Goal: Task Accomplishment & Management: Manage account settings

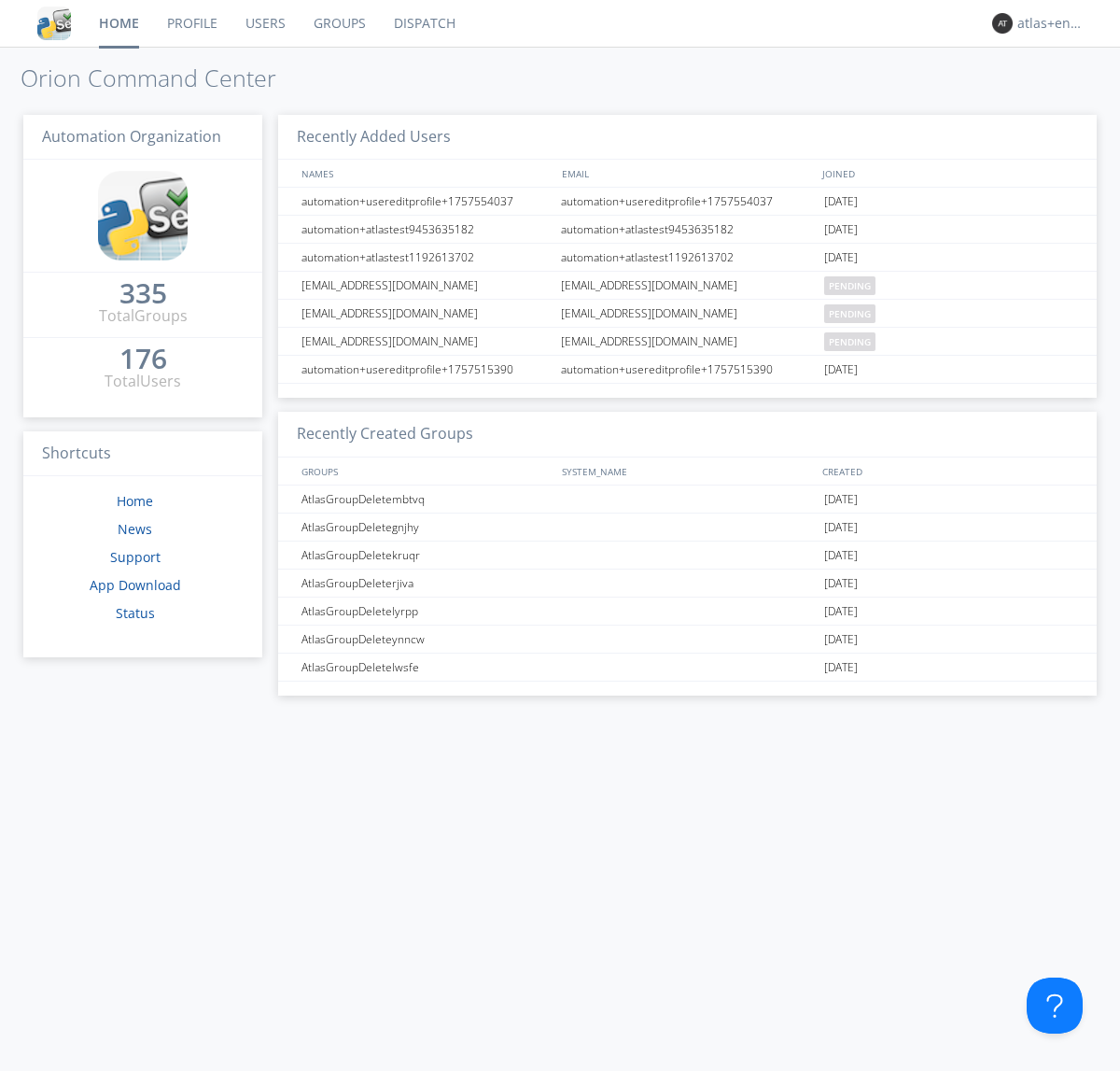
click at [423, 23] on link "Dispatch" at bounding box center [424, 23] width 90 height 46
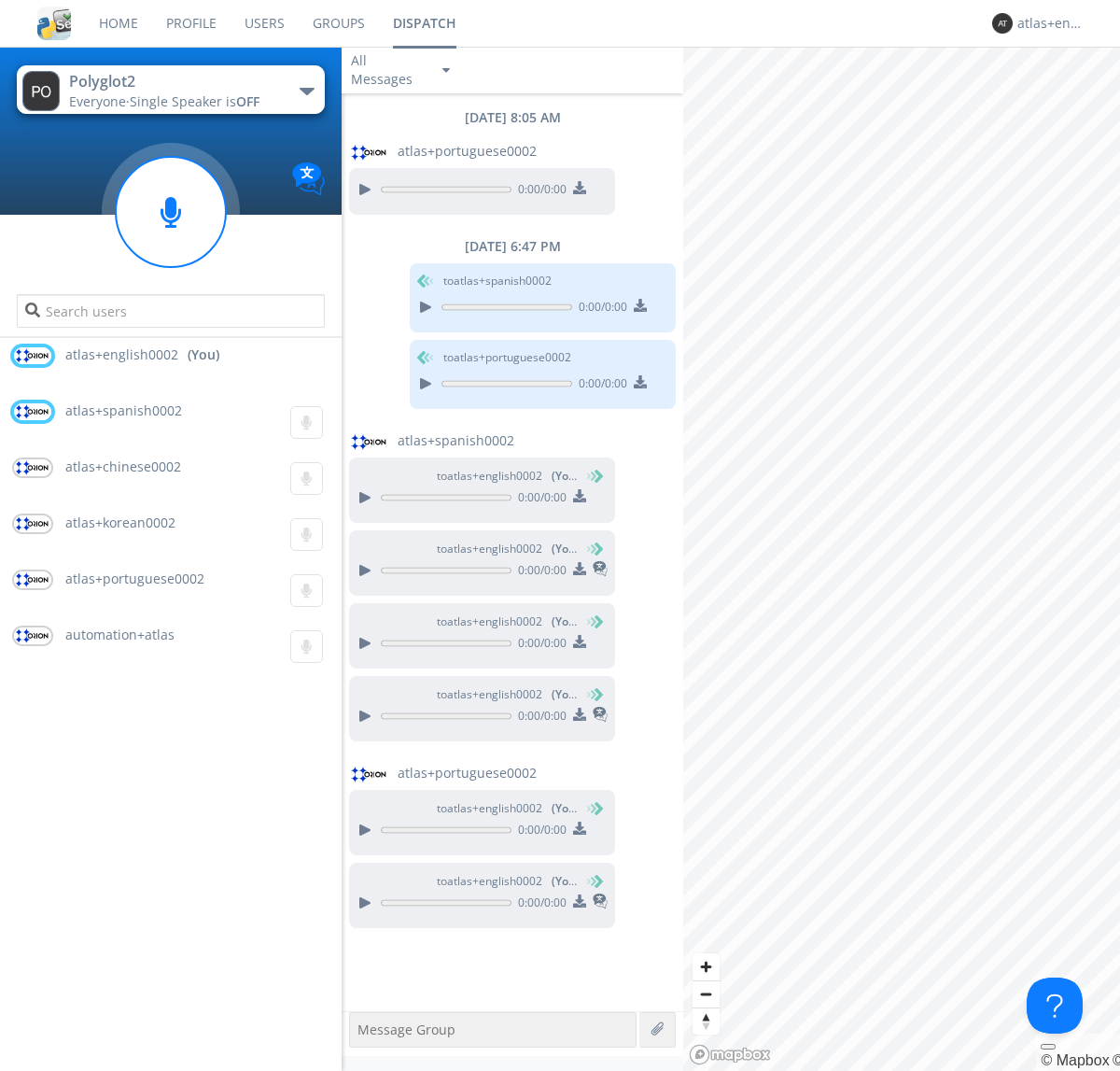
click at [306, 91] on div "button" at bounding box center [307, 91] width 15 height 8
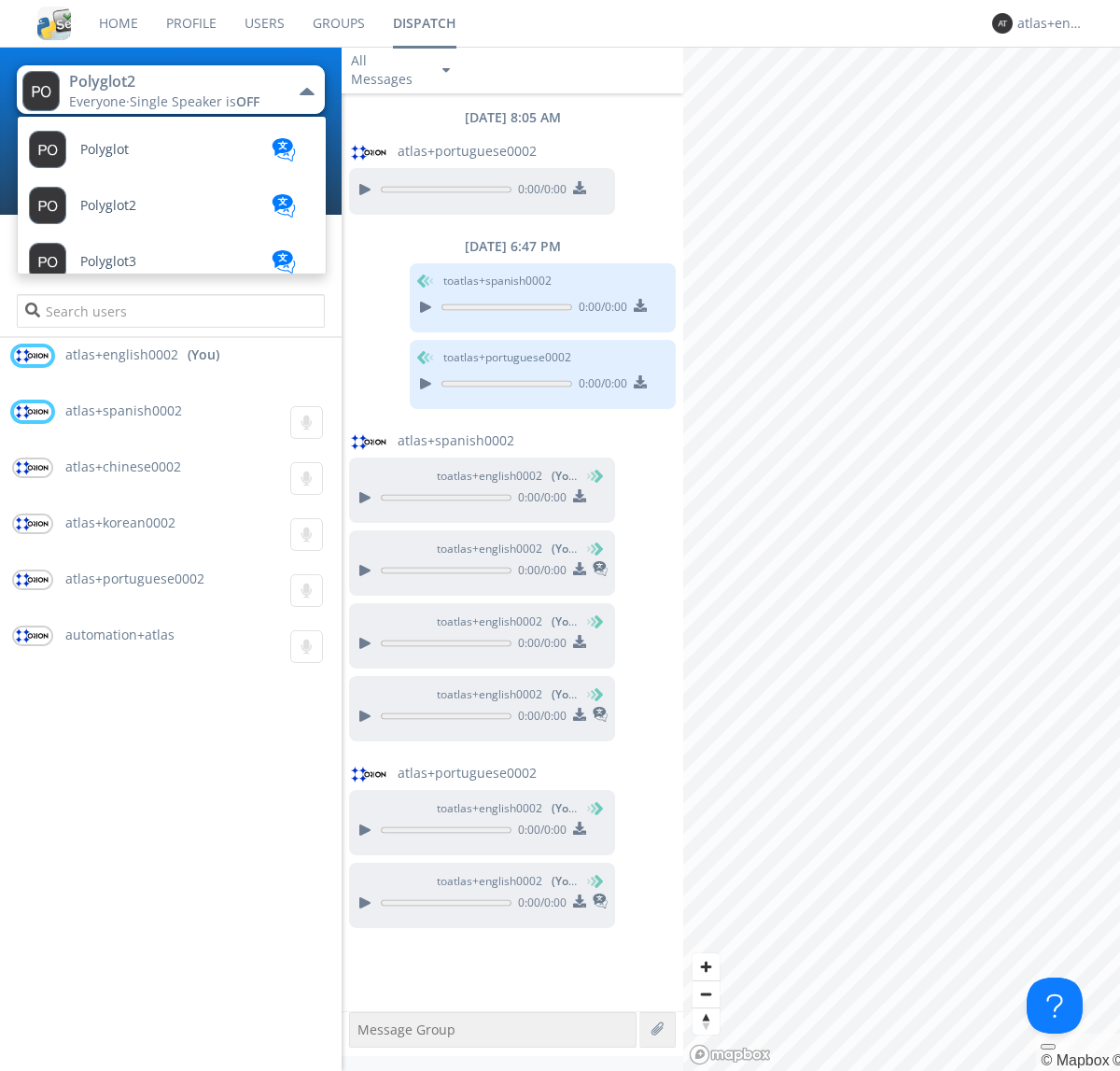
click at [108, 261] on span "Polyglot3" at bounding box center [108, 262] width 56 height 14
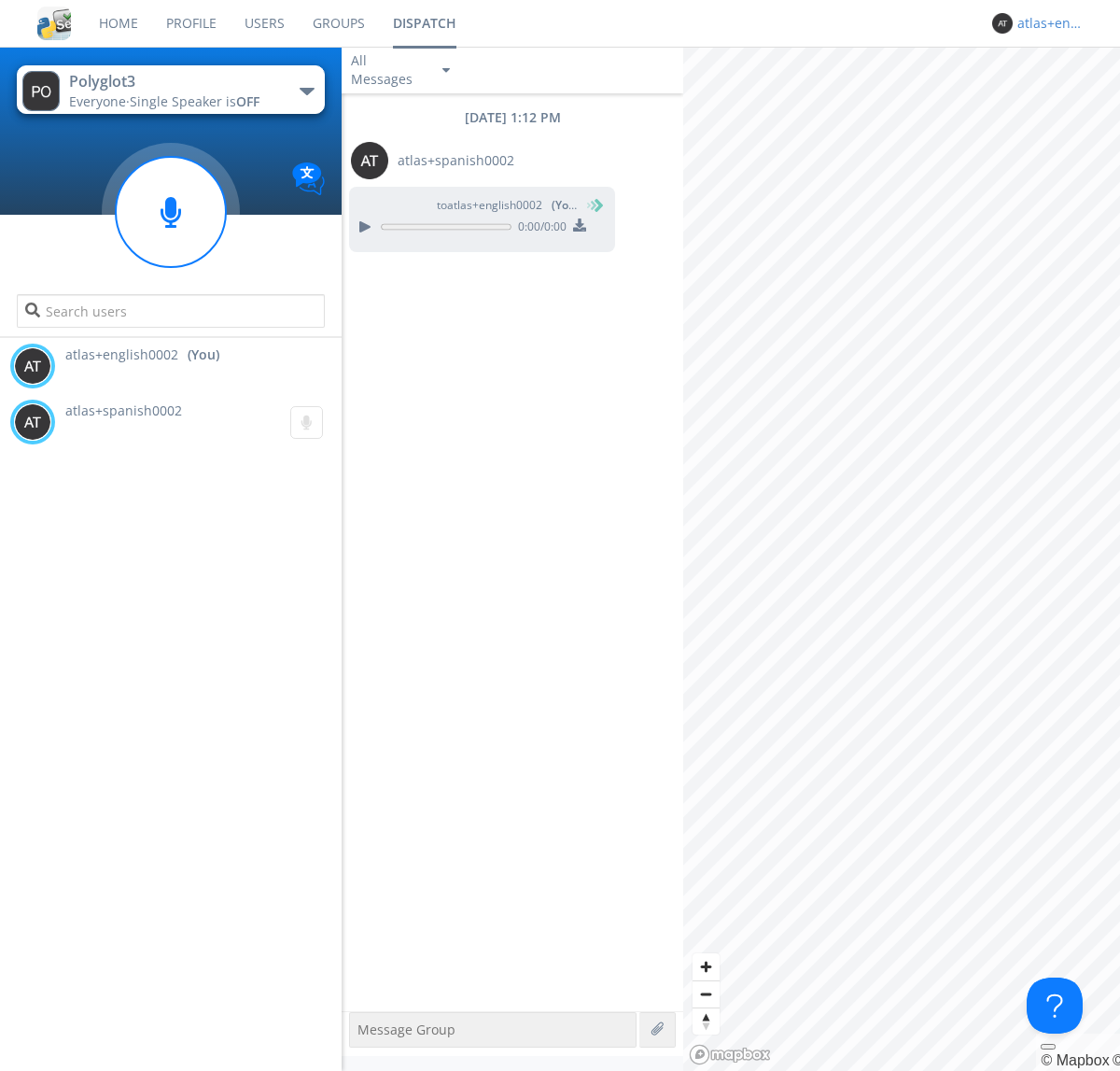
click at [1047, 23] on div "atlas+english0002" at bounding box center [1052, 23] width 70 height 18
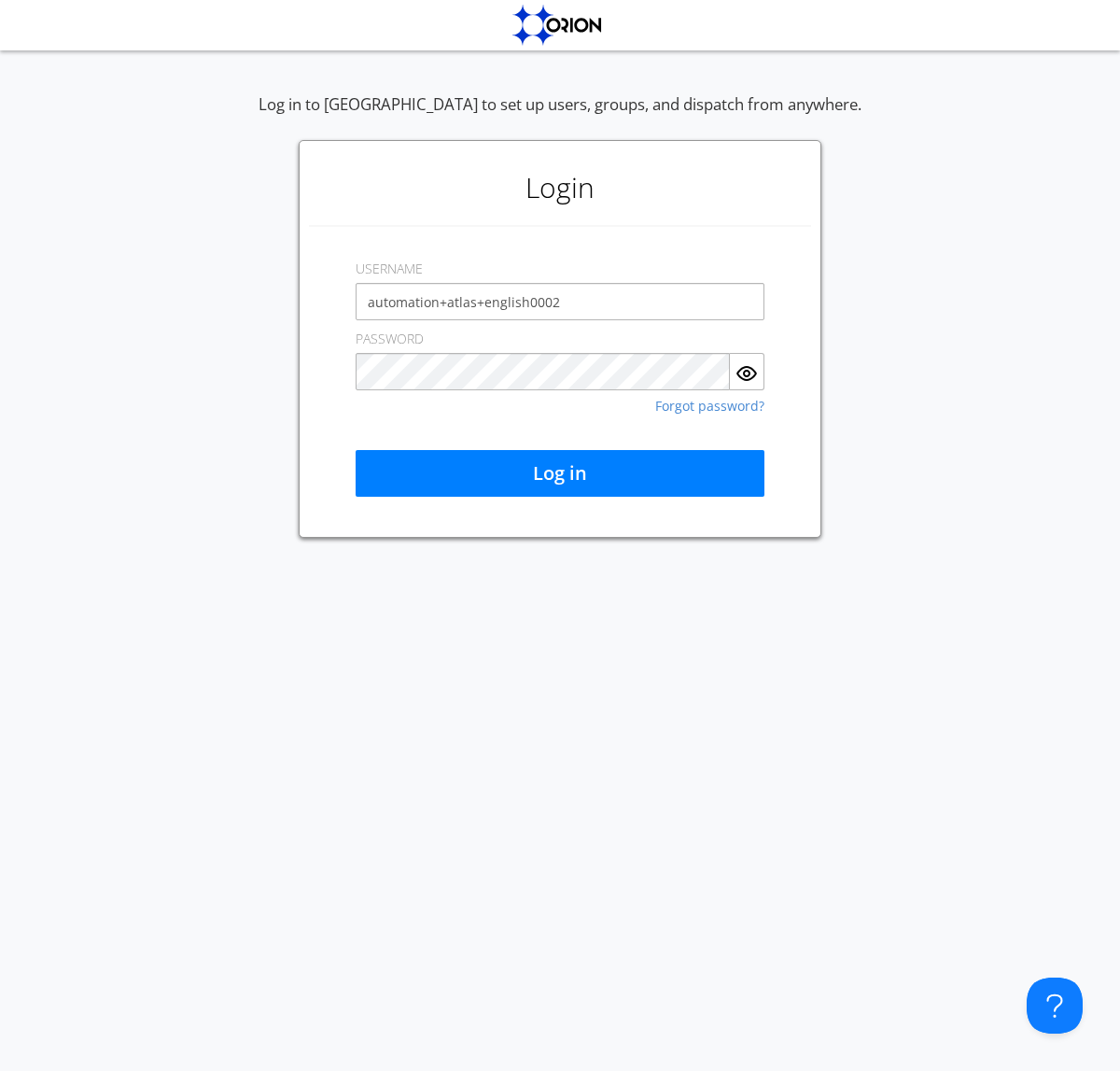
type input "automation+atlas+english0002"
click at [560, 473] on button "Log in" at bounding box center [560, 473] width 409 height 46
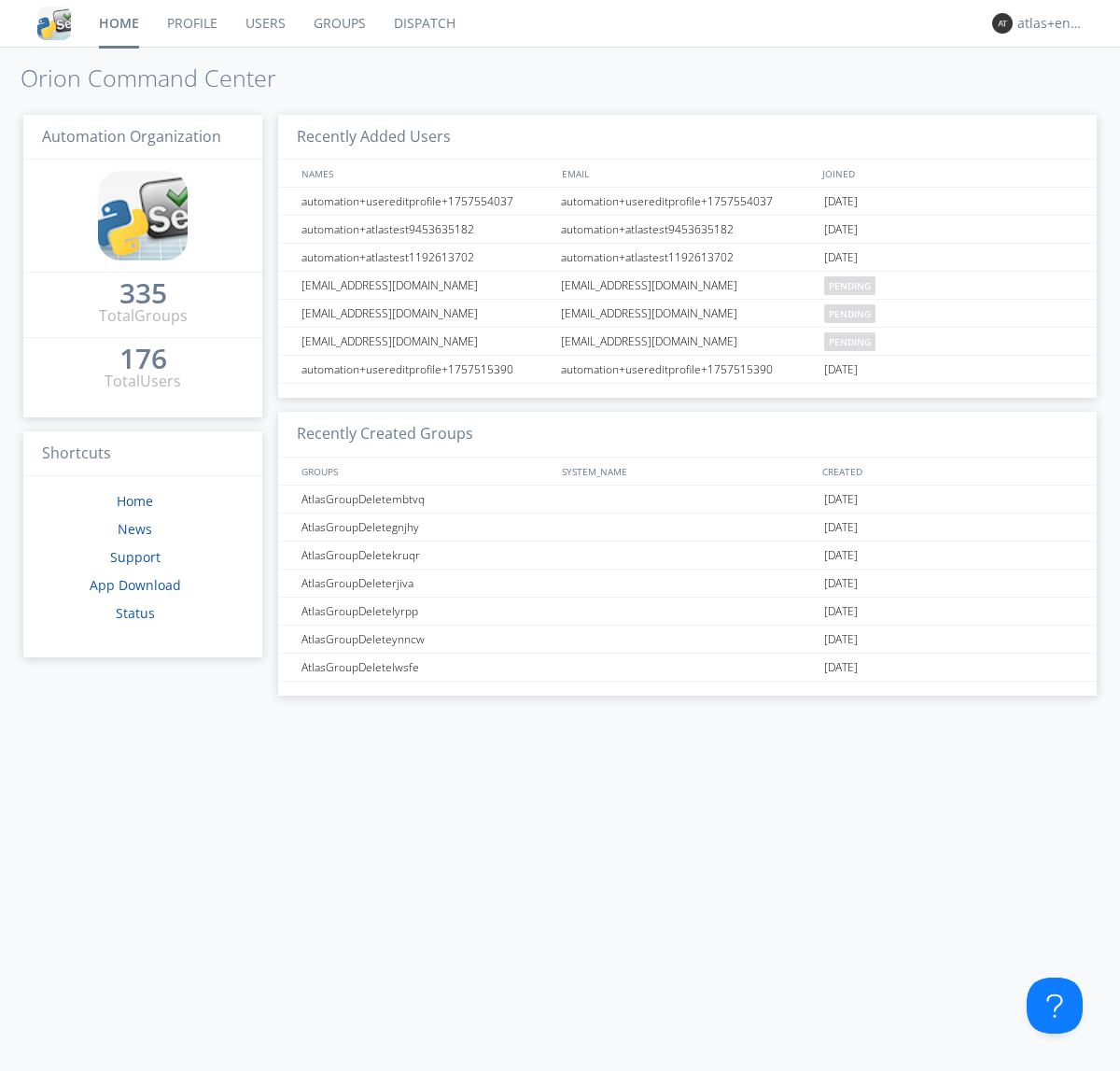
click at [423, 23] on link "Dispatch" at bounding box center [424, 23] width 90 height 46
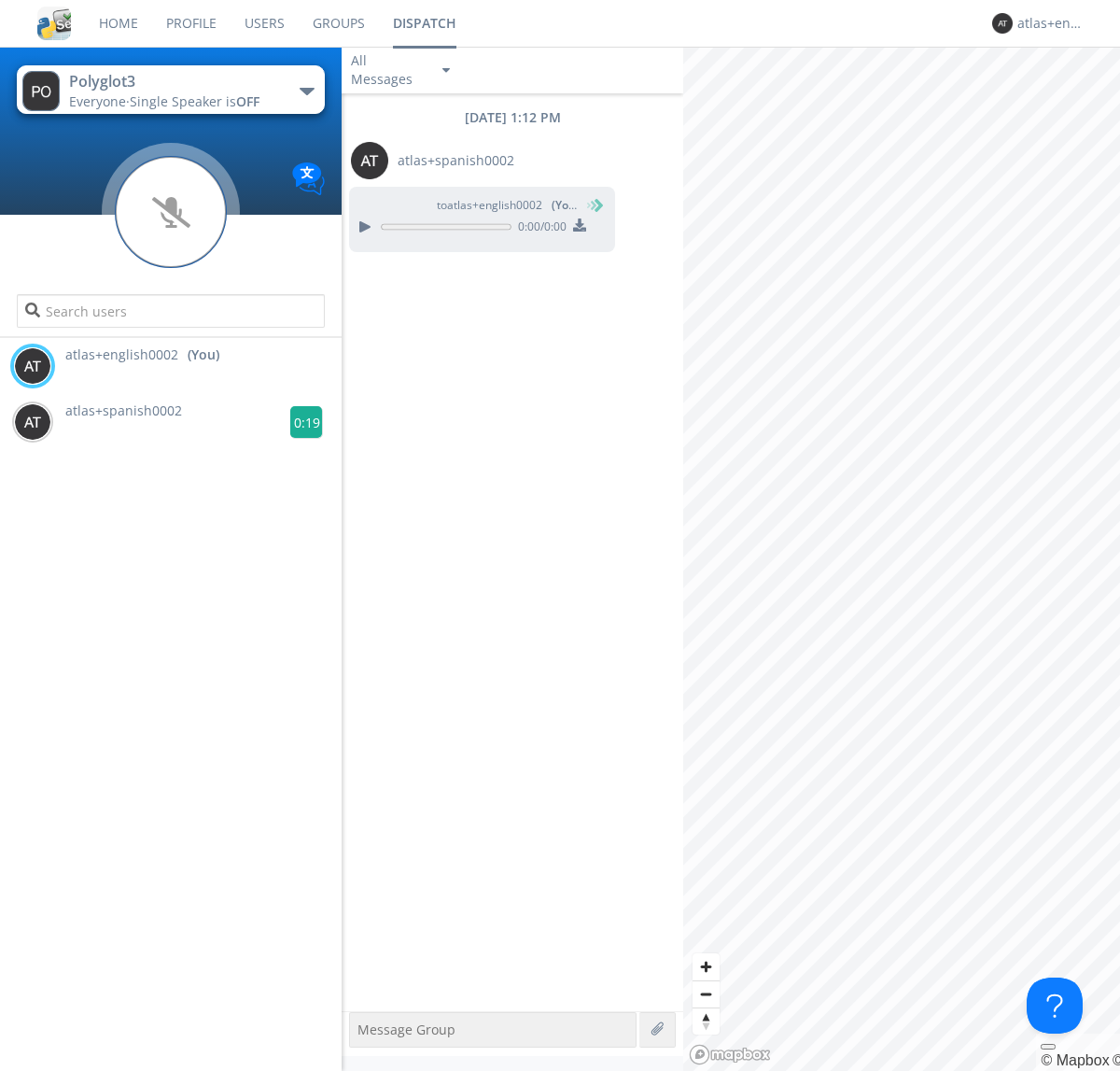
click at [299, 422] on g at bounding box center [306, 423] width 33 height 33
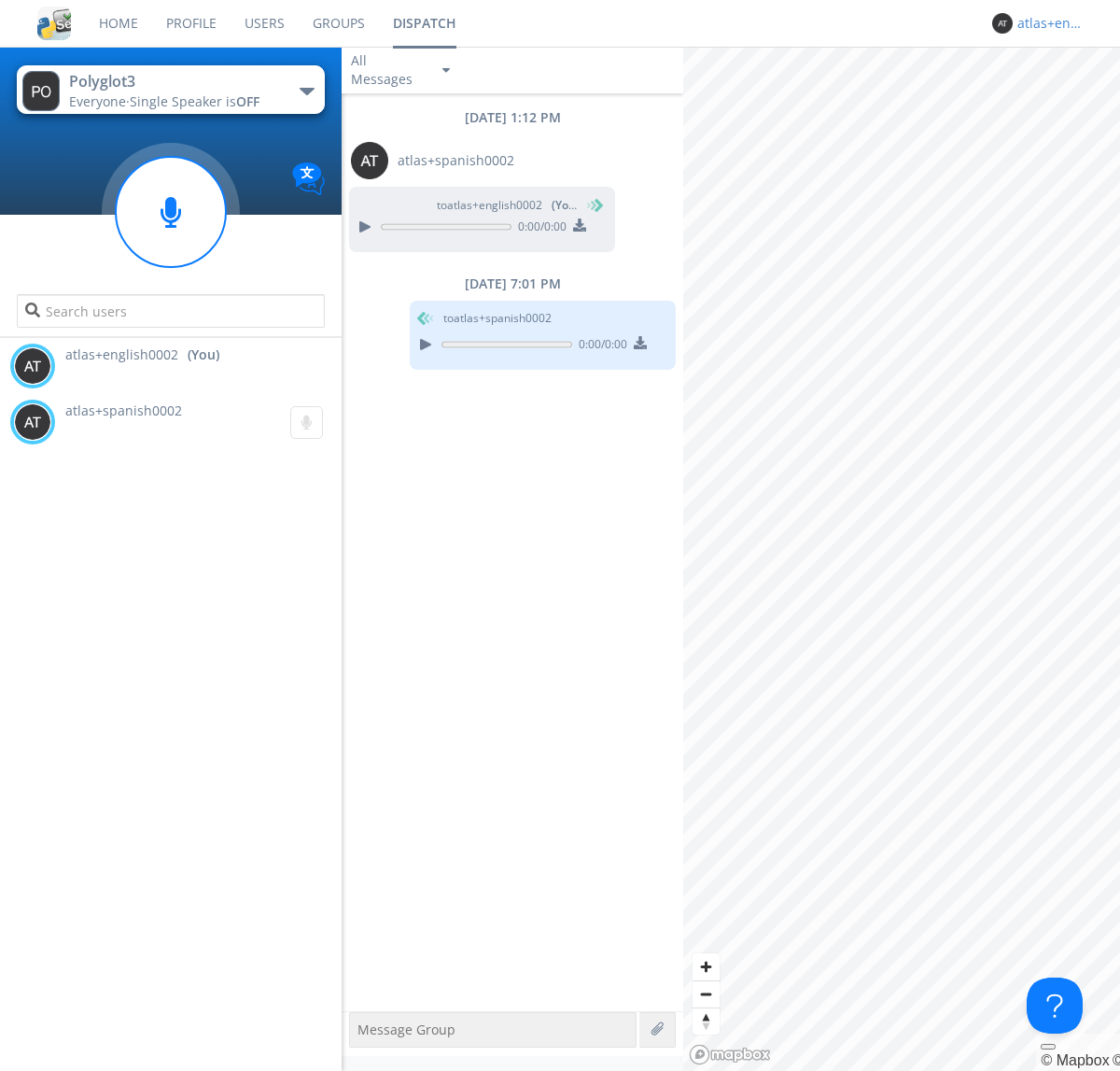
click at [1047, 23] on div "atlas+english0002" at bounding box center [1052, 23] width 70 height 18
